Goal: Check status

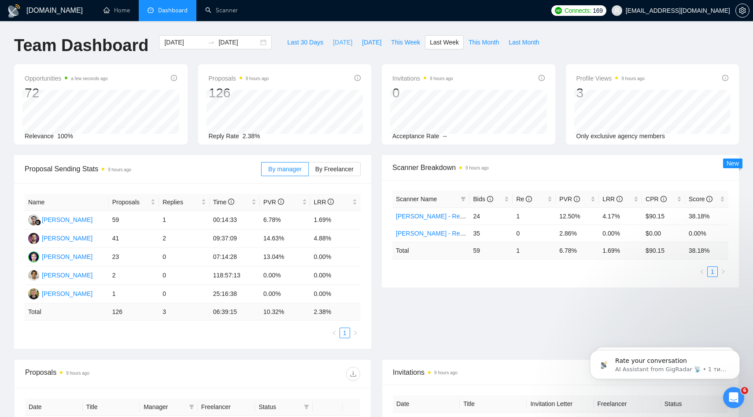
click at [340, 40] on span "[DATE]" at bounding box center [342, 42] width 19 height 10
type input "[DATE]"
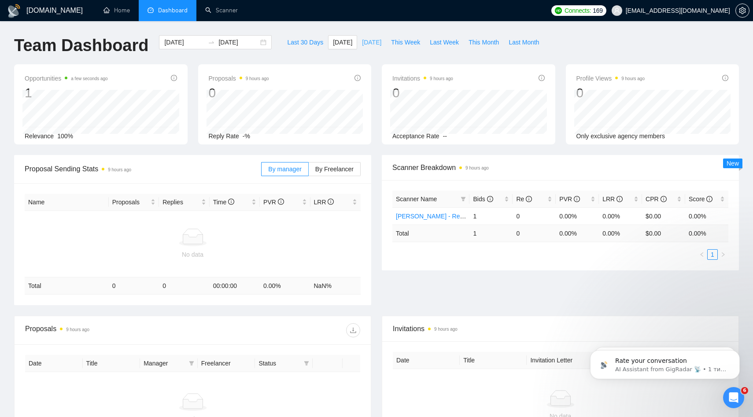
click at [362, 40] on span "[DATE]" at bounding box center [371, 42] width 19 height 10
type input "[DATE]"
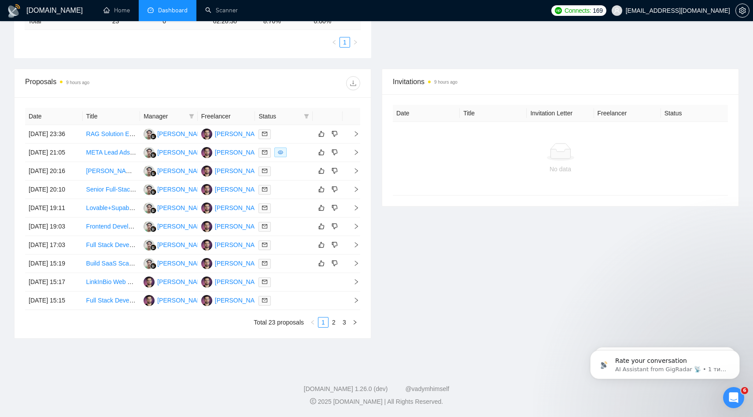
scroll to position [277, 0]
click at [334, 327] on link "2" at bounding box center [334, 322] width 10 height 10
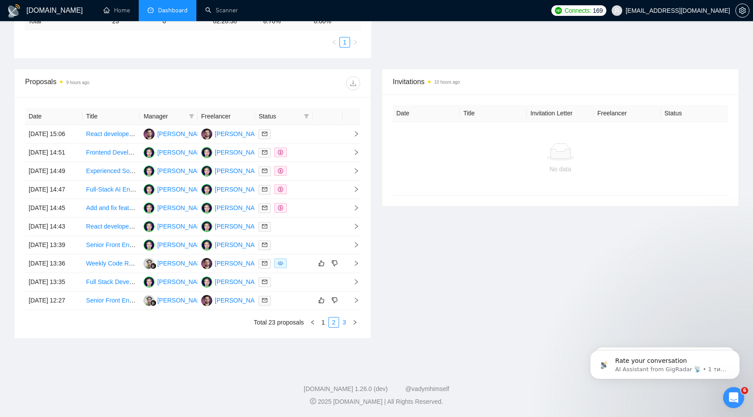
click at [344, 327] on link "3" at bounding box center [344, 322] width 10 height 10
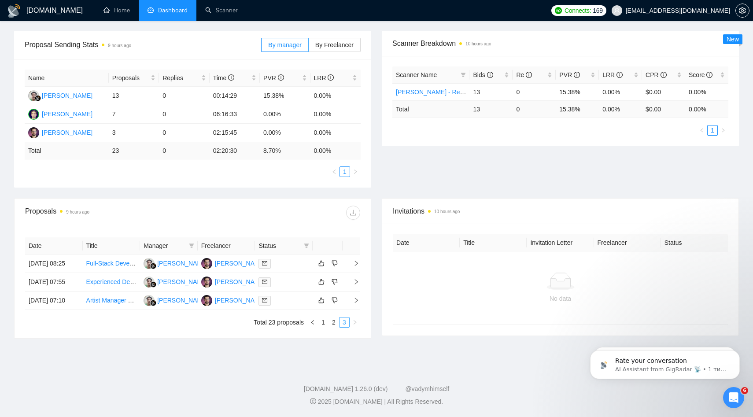
scroll to position [149, 0]
